Goal: Go to known website: Access a specific website the user already knows

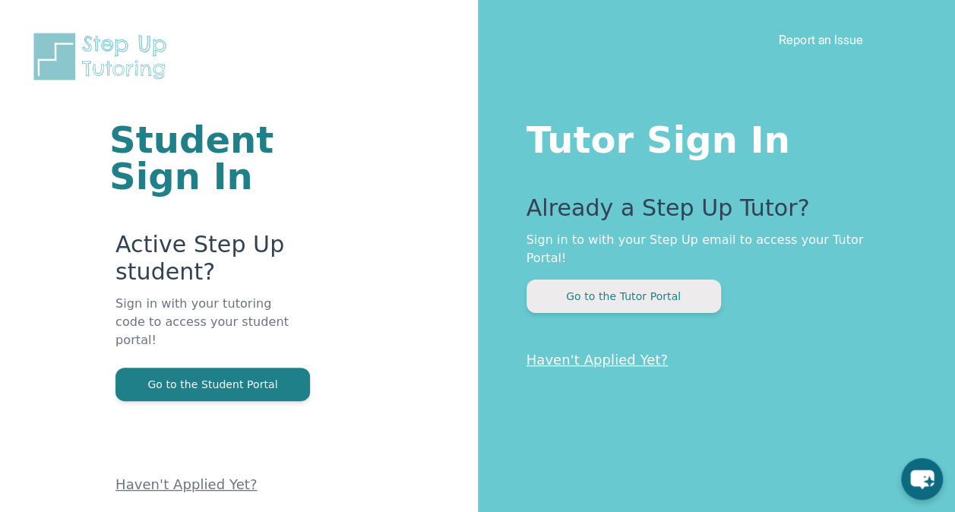
click at [702, 292] on button "Go to the Tutor Portal" at bounding box center [624, 296] width 195 height 33
click at [570, 280] on button "Go to the Tutor Portal" at bounding box center [624, 296] width 195 height 33
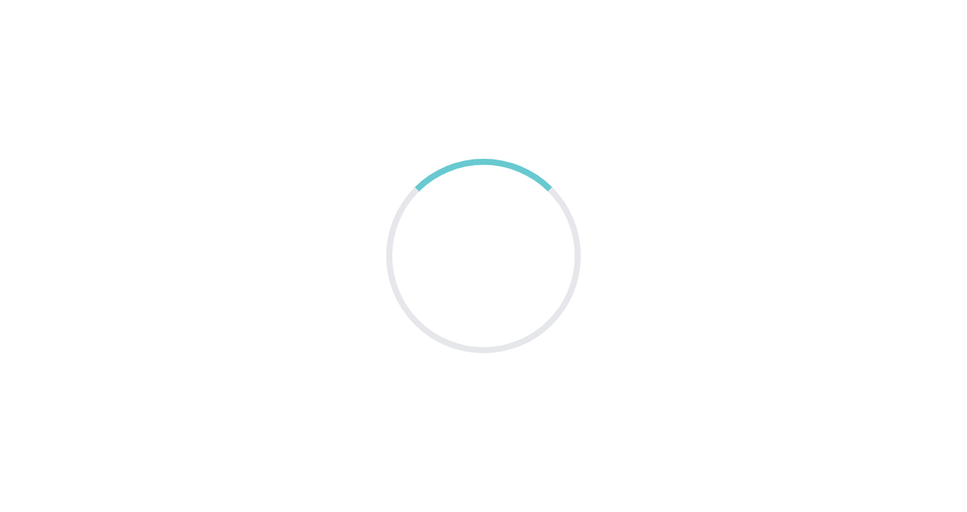
click at [570, 270] on div at bounding box center [483, 256] width 195 height 195
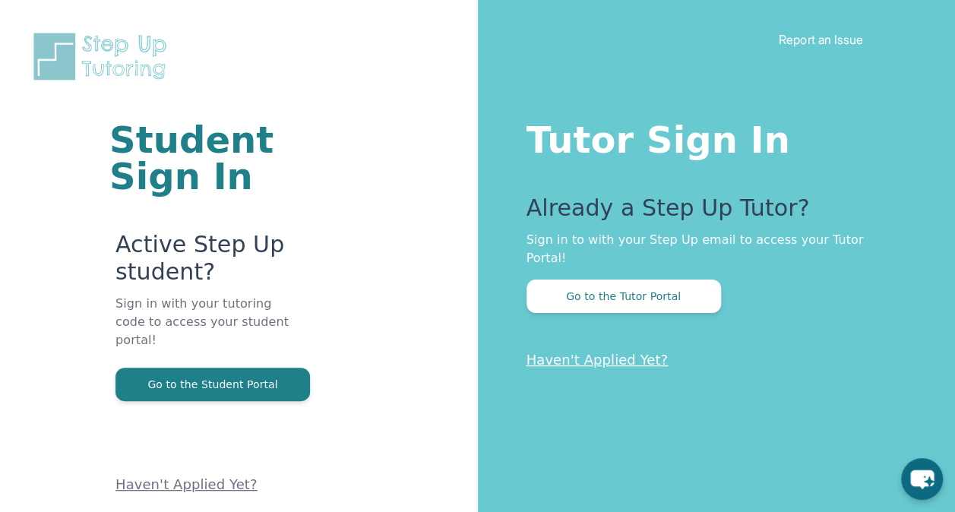
click at [667, 286] on button "Go to the Tutor Portal" at bounding box center [624, 296] width 195 height 33
